Goal: Check status

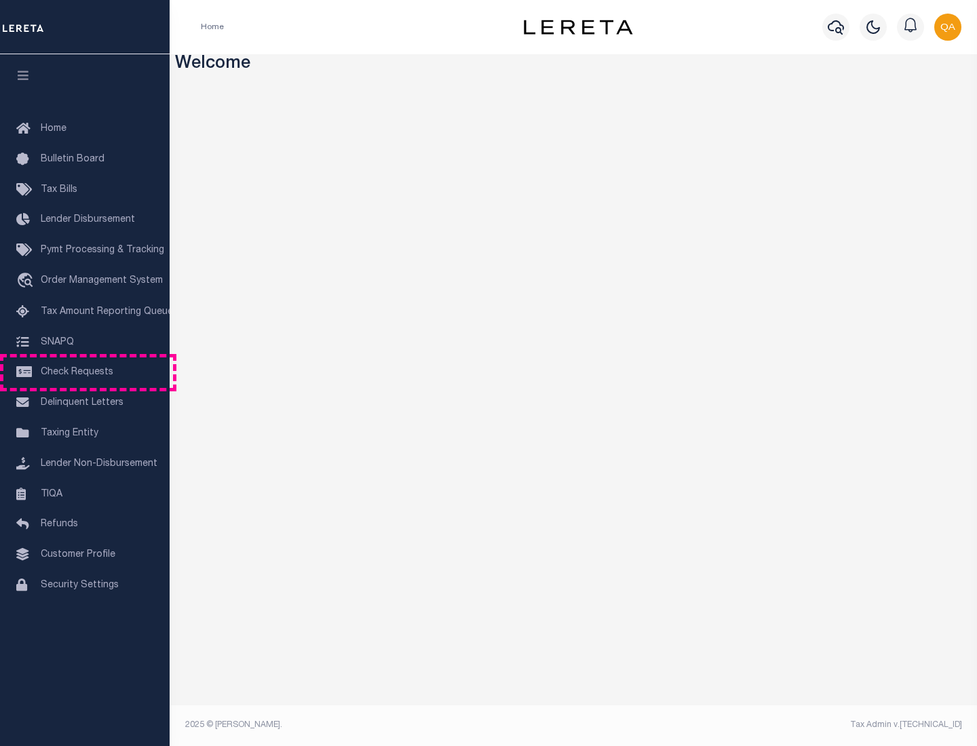
click at [85, 372] on span "Check Requests" at bounding box center [77, 372] width 73 height 9
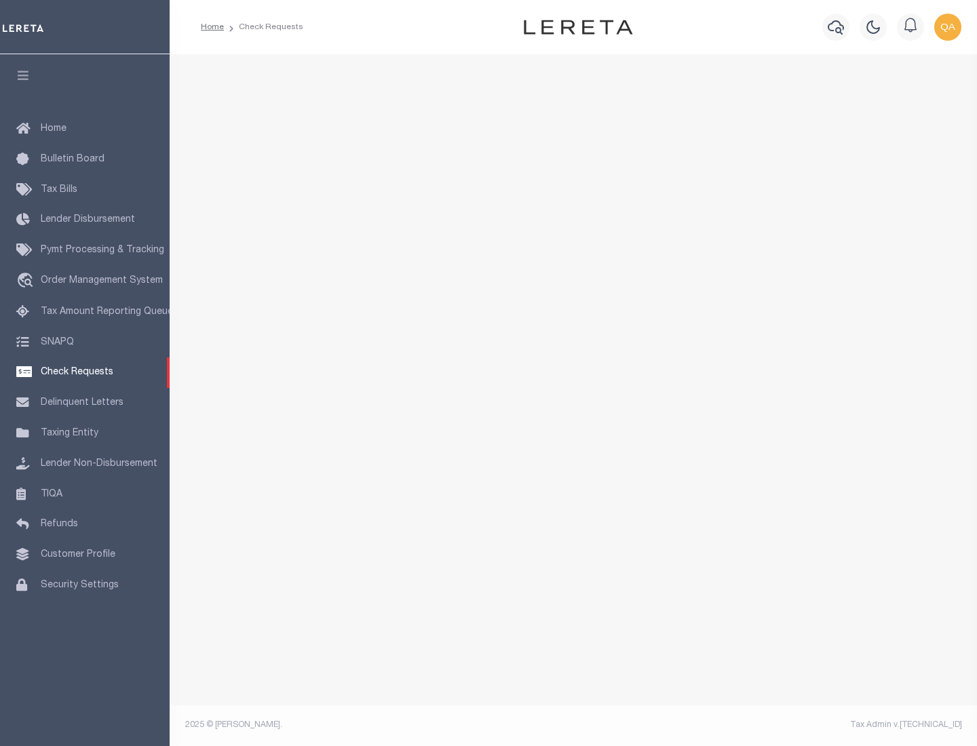
select select "50"
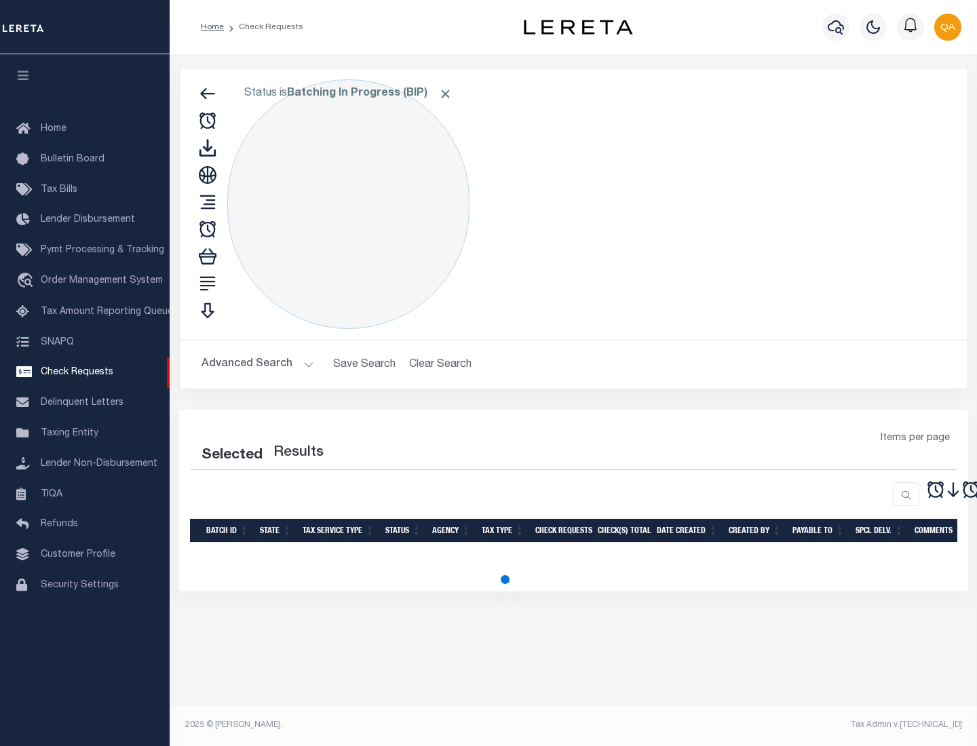
select select "50"
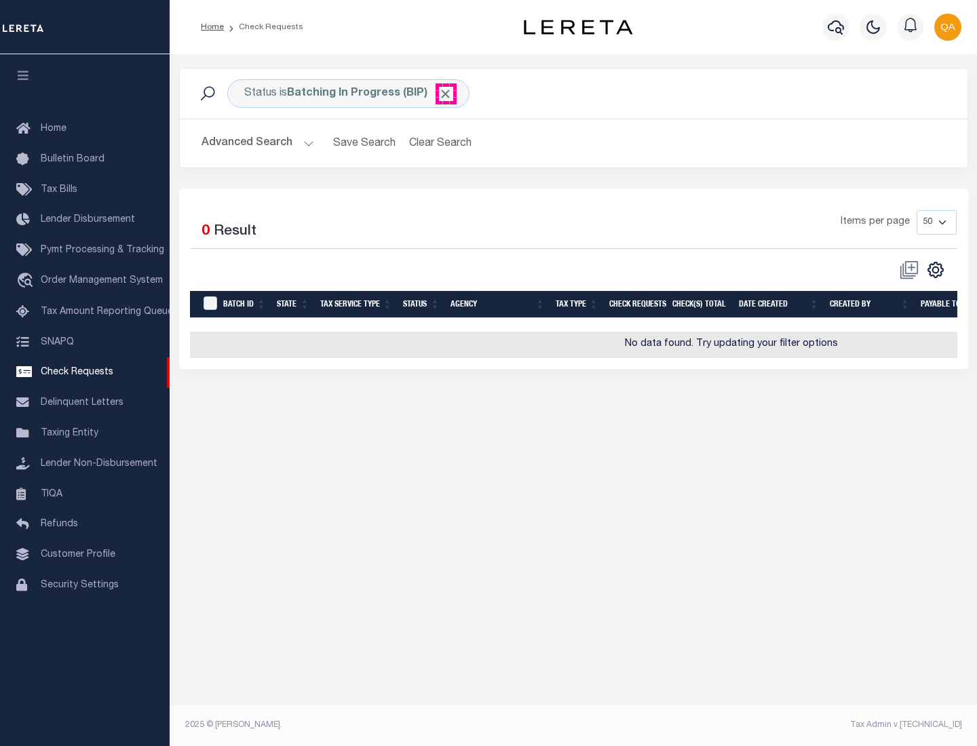
click at [446, 94] on span "Click to Remove" at bounding box center [445, 94] width 14 height 14
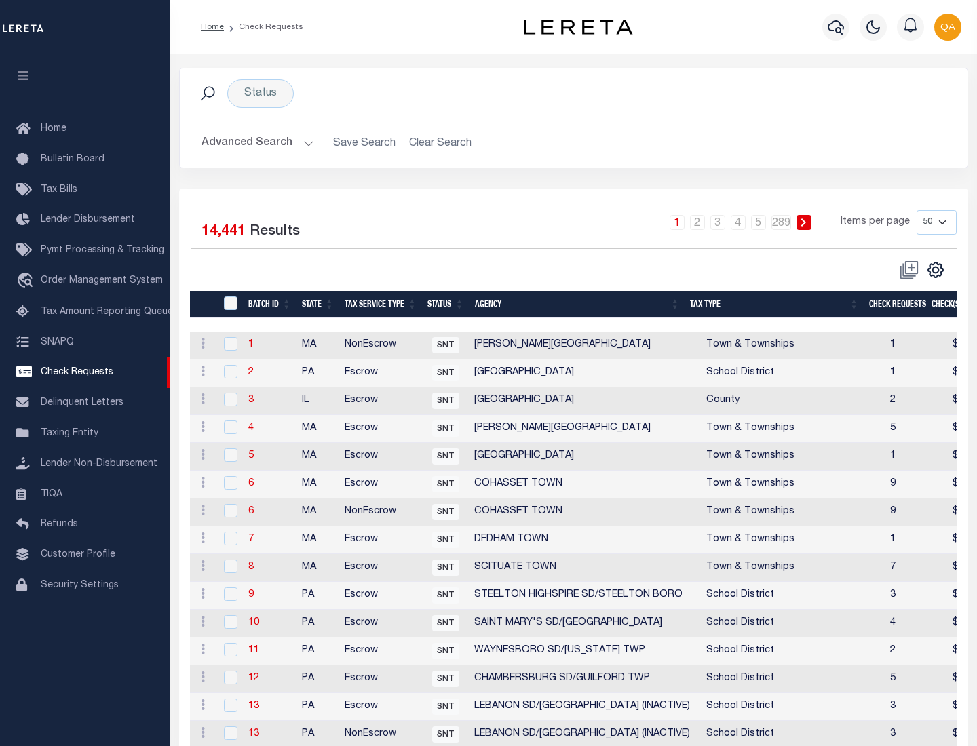
scroll to position [654, 0]
